Goal: Task Accomplishment & Management: Manage account settings

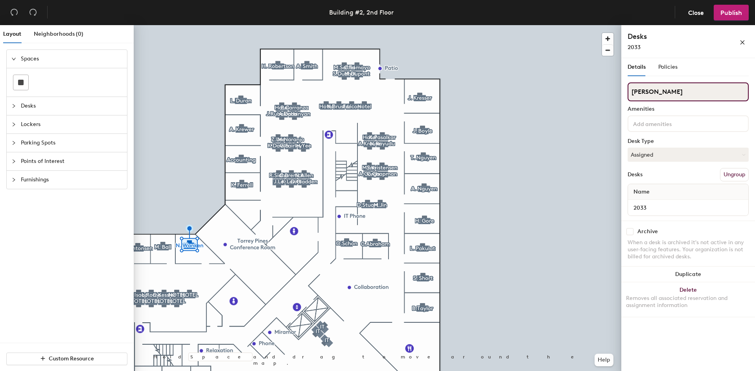
drag, startPoint x: 670, startPoint y: 92, endPoint x: 674, endPoint y: 90, distance: 4.0
click at [670, 92] on input "[PERSON_NAME]" at bounding box center [687, 92] width 121 height 19
drag, startPoint x: 683, startPoint y: 88, endPoint x: 621, endPoint y: 104, distance: 63.7
click at [621, 104] on div "Details Policies [PERSON_NAME] Amenities Desk Type Assigned Desks Ungroup Name …" at bounding box center [688, 216] width 134 height 316
type input "Hotel"
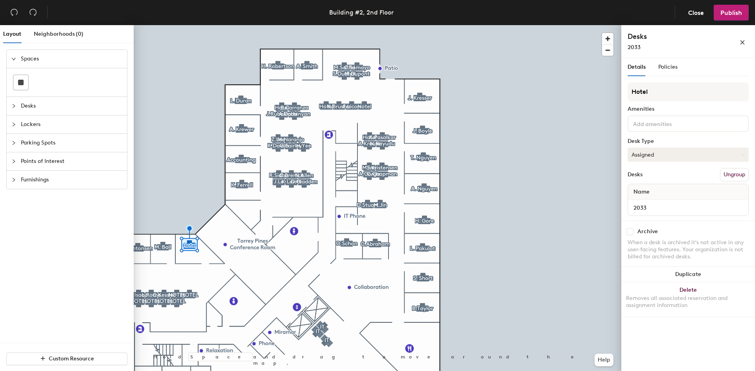
click at [649, 155] on button "Assigned" at bounding box center [687, 155] width 121 height 14
click at [646, 202] on div "Hoteled" at bounding box center [667, 203] width 79 height 12
click at [732, 15] on span "Publish" at bounding box center [731, 12] width 22 height 7
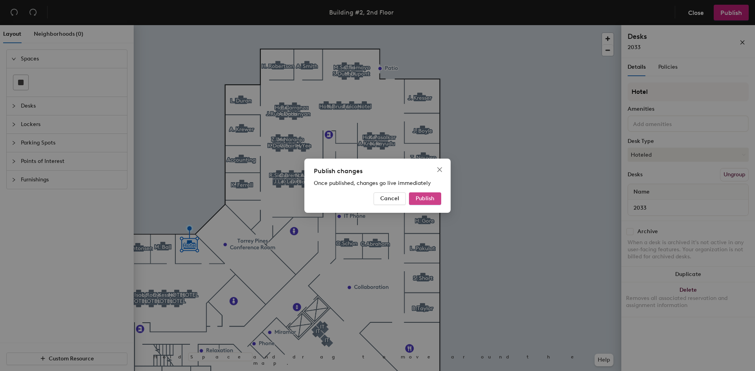
click at [430, 203] on button "Publish" at bounding box center [425, 199] width 32 height 13
